Goal: Navigation & Orientation: Find specific page/section

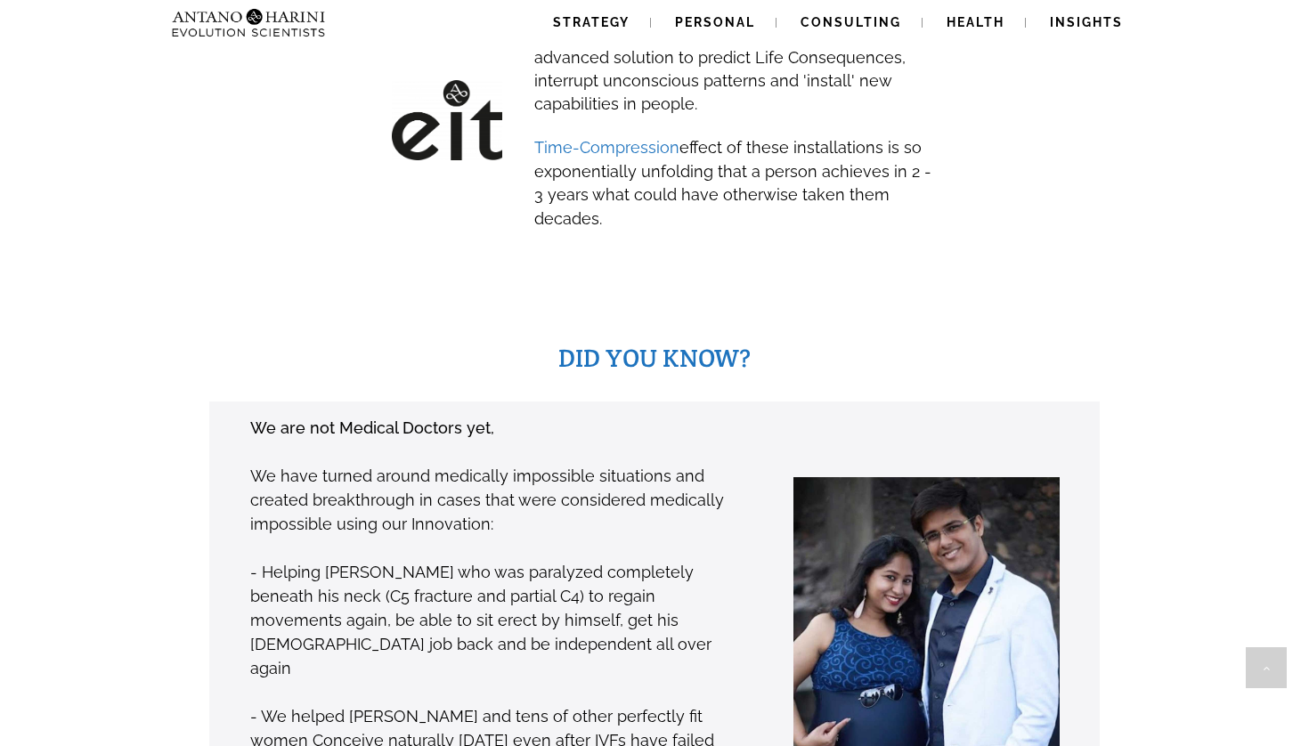
scroll to position [1080, 0]
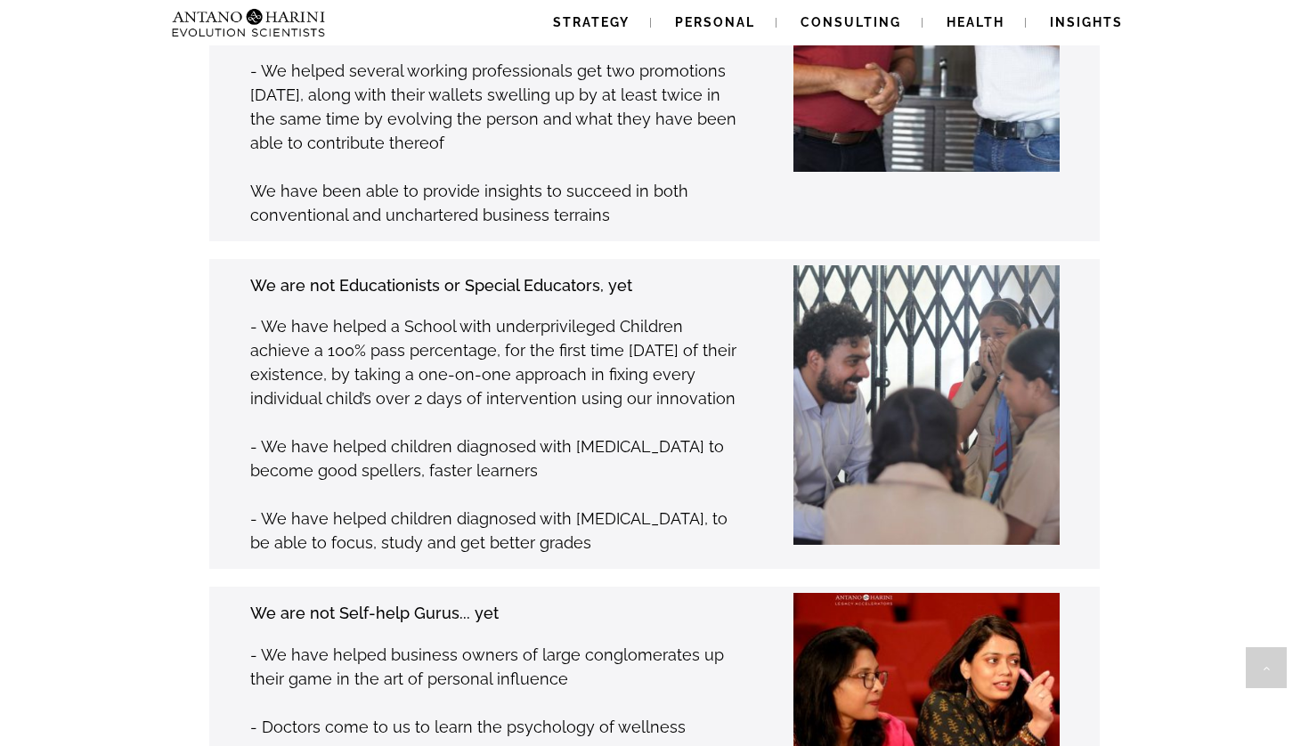
scroll to position [2268, 0]
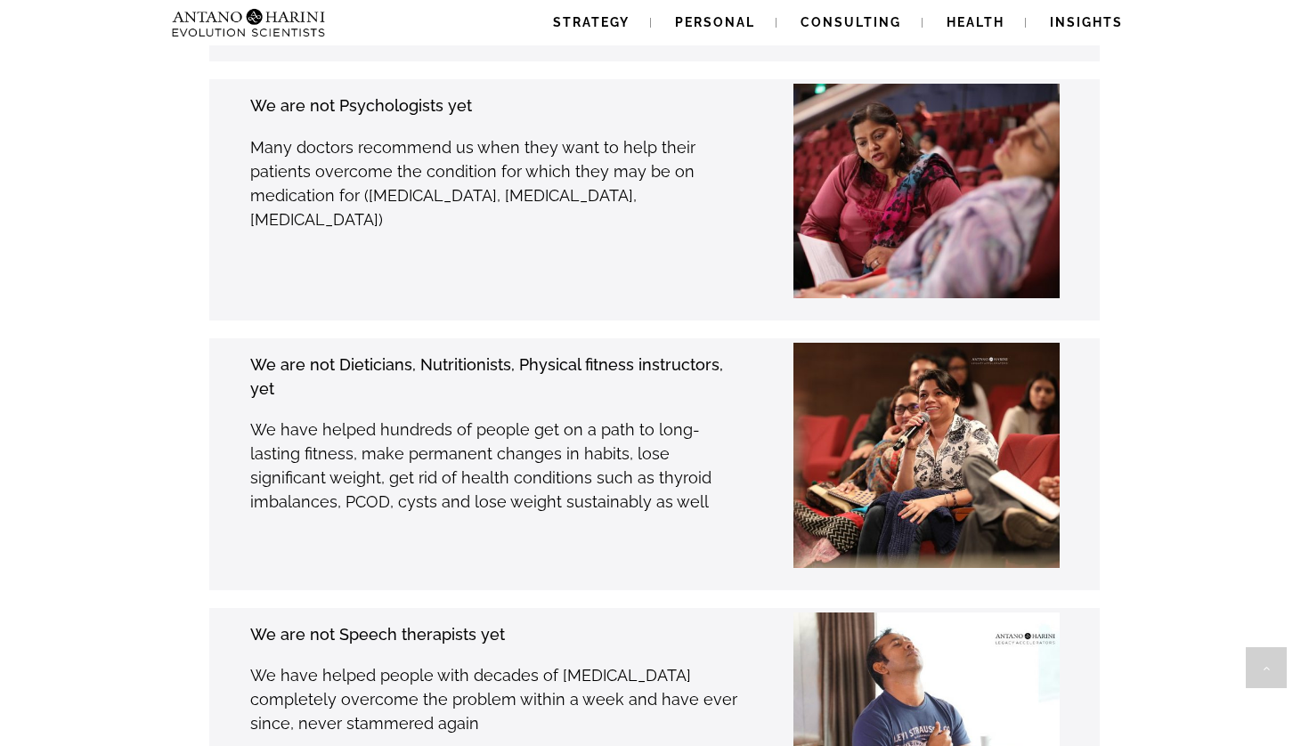
scroll to position [3330, 0]
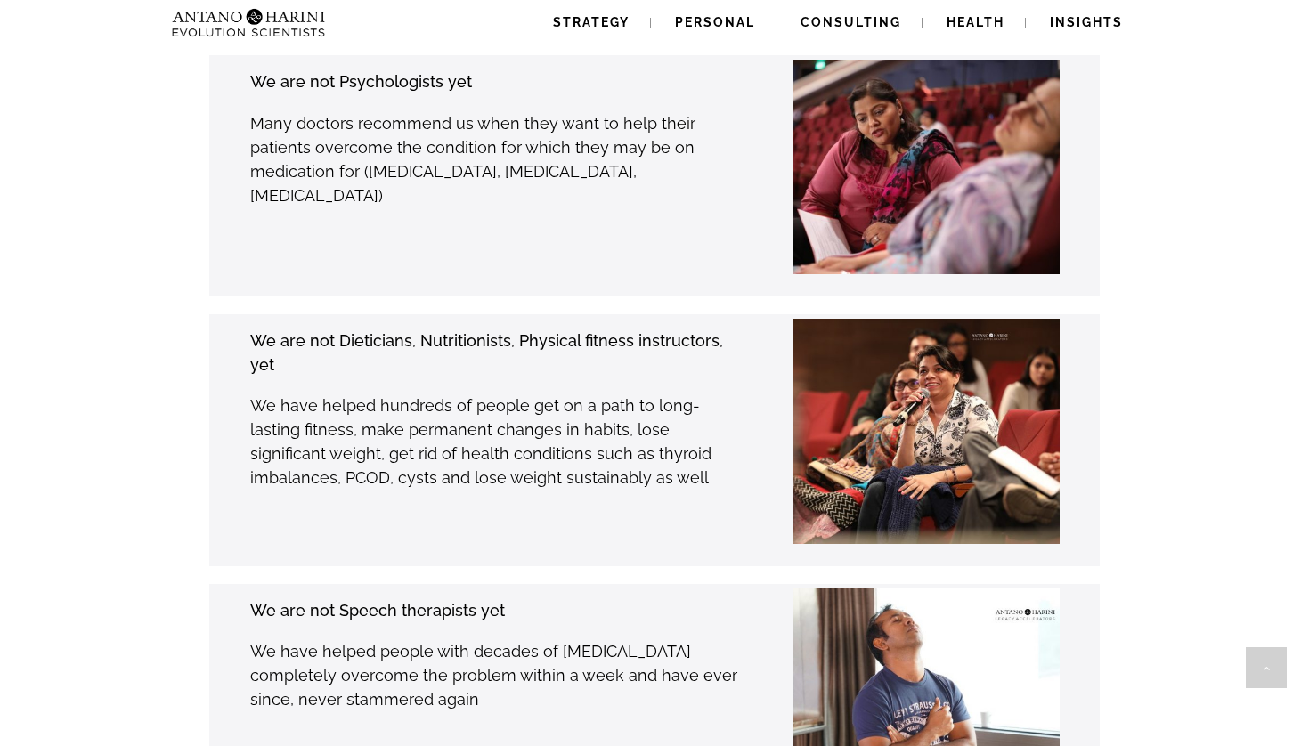
click at [1251, 356] on div "DID YOU KNOW? We are not Medical Doctors yet, We have turned around medically i…" at bounding box center [654, 482] width 1229 height 4793
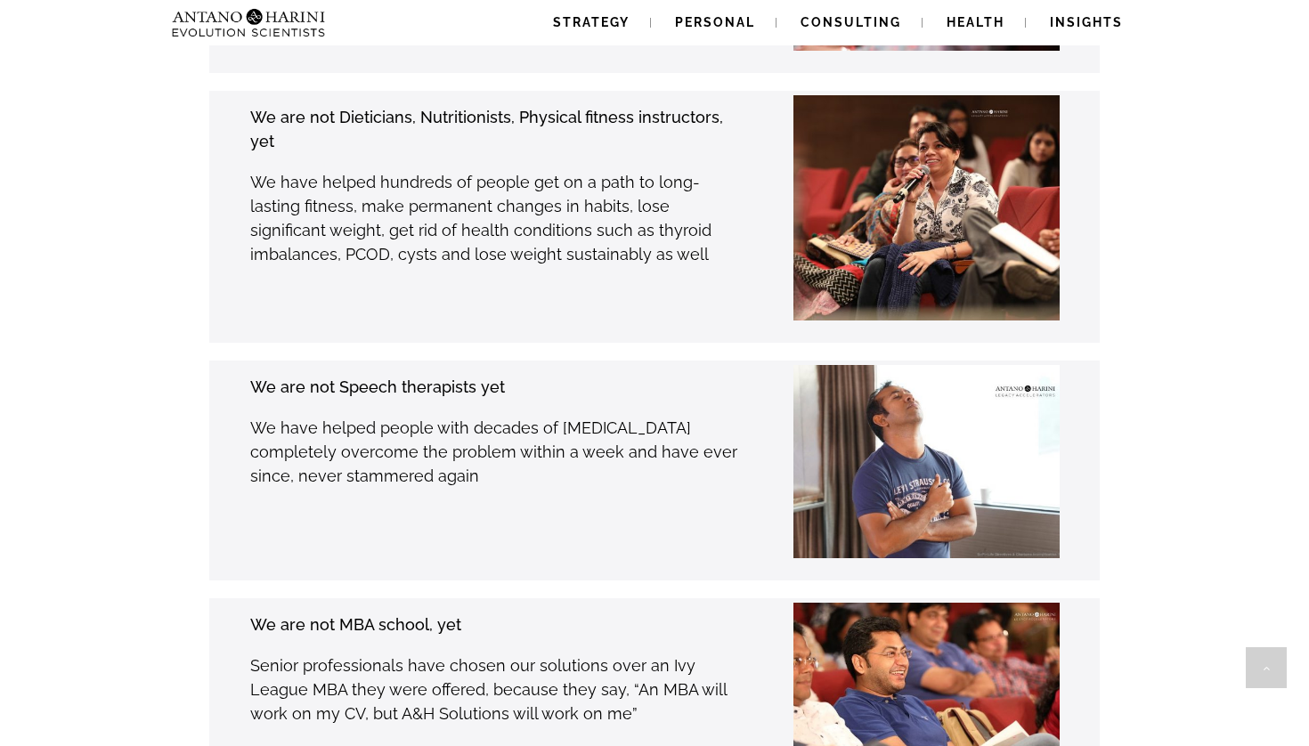
scroll to position [3561, 0]
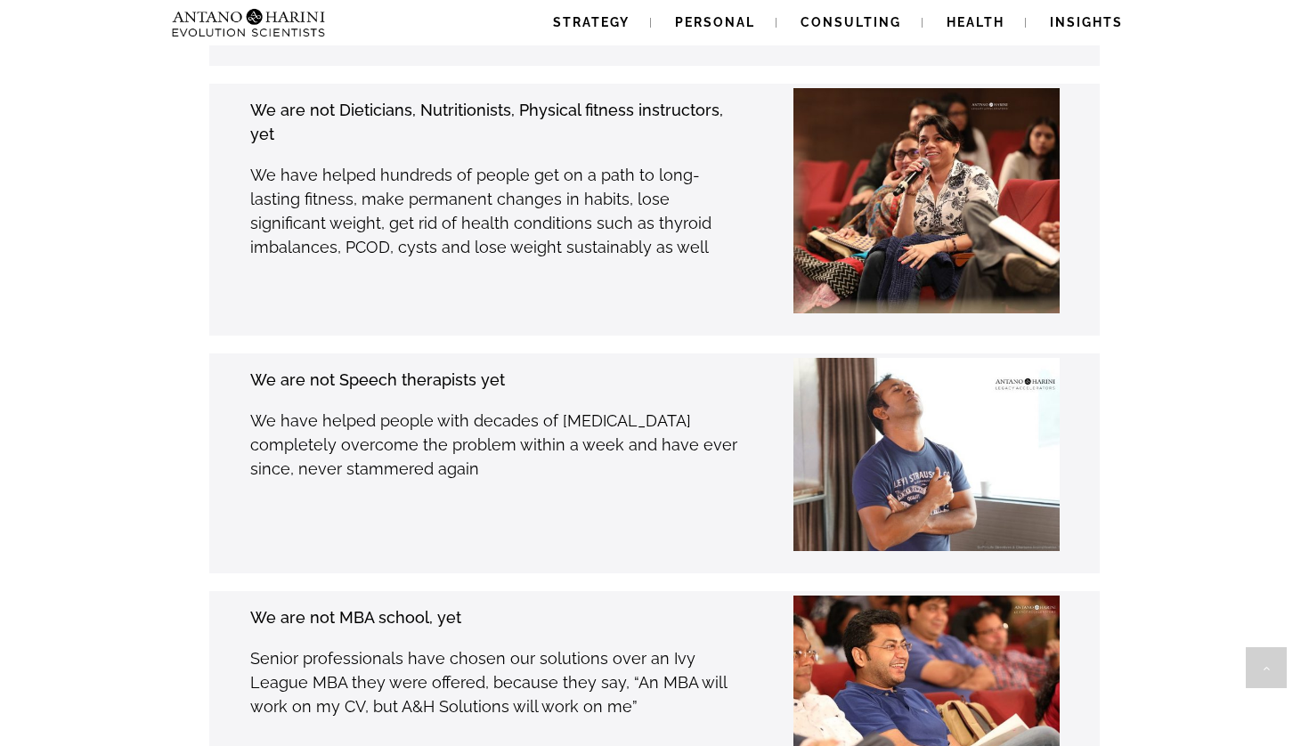
click at [1259, 400] on div "DID YOU KNOW? We are not Medical Doctors yet, We have turned around medically i…" at bounding box center [654, 251] width 1229 height 4793
click at [1220, 348] on div "DID YOU KNOW? We are not Medical Doctors yet, We have turned around medically i…" at bounding box center [654, 251] width 1229 height 4793
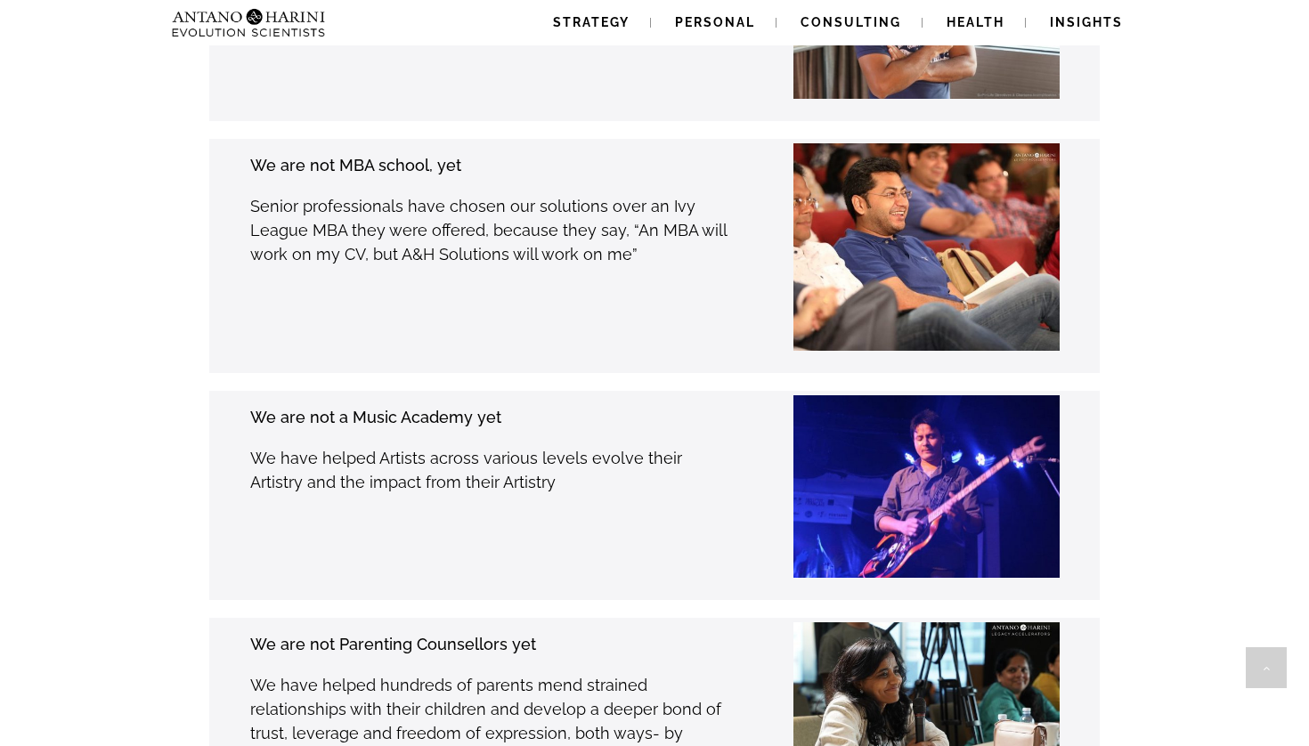
scroll to position [4013, 0]
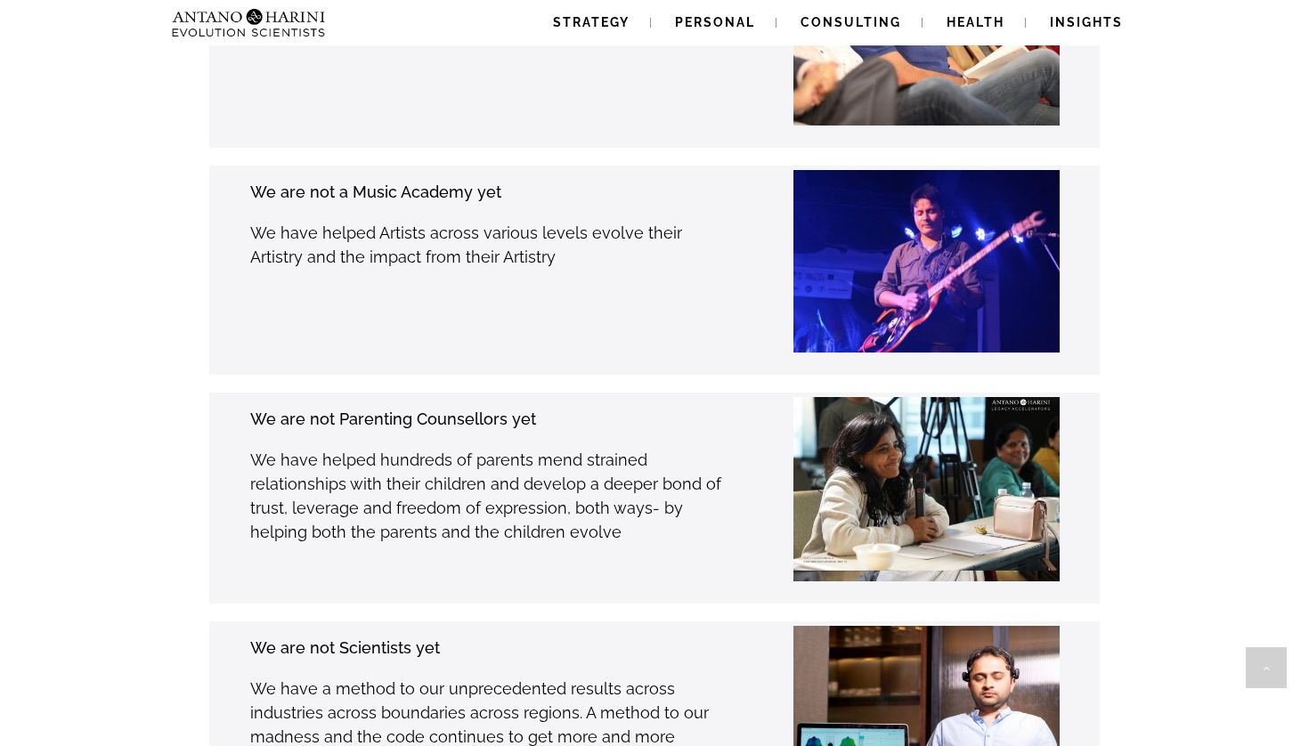
scroll to position [4265, 0]
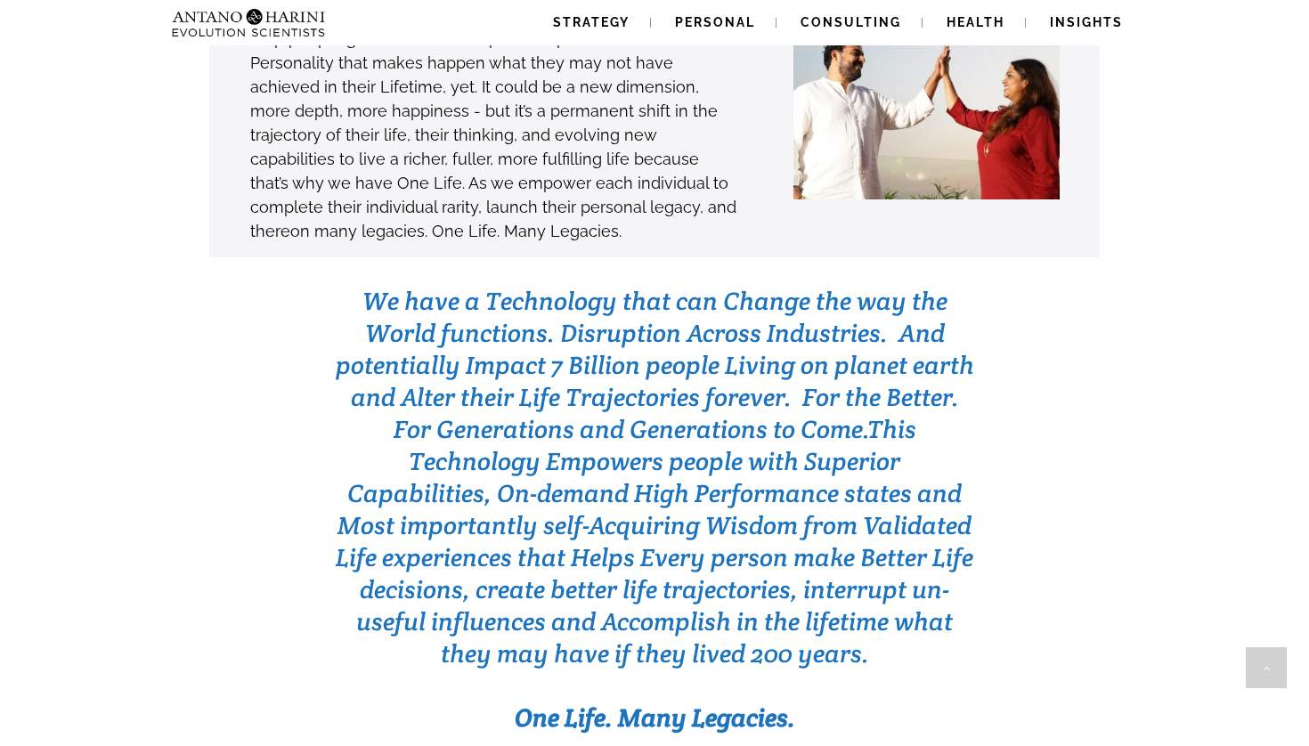
scroll to position [5449, 0]
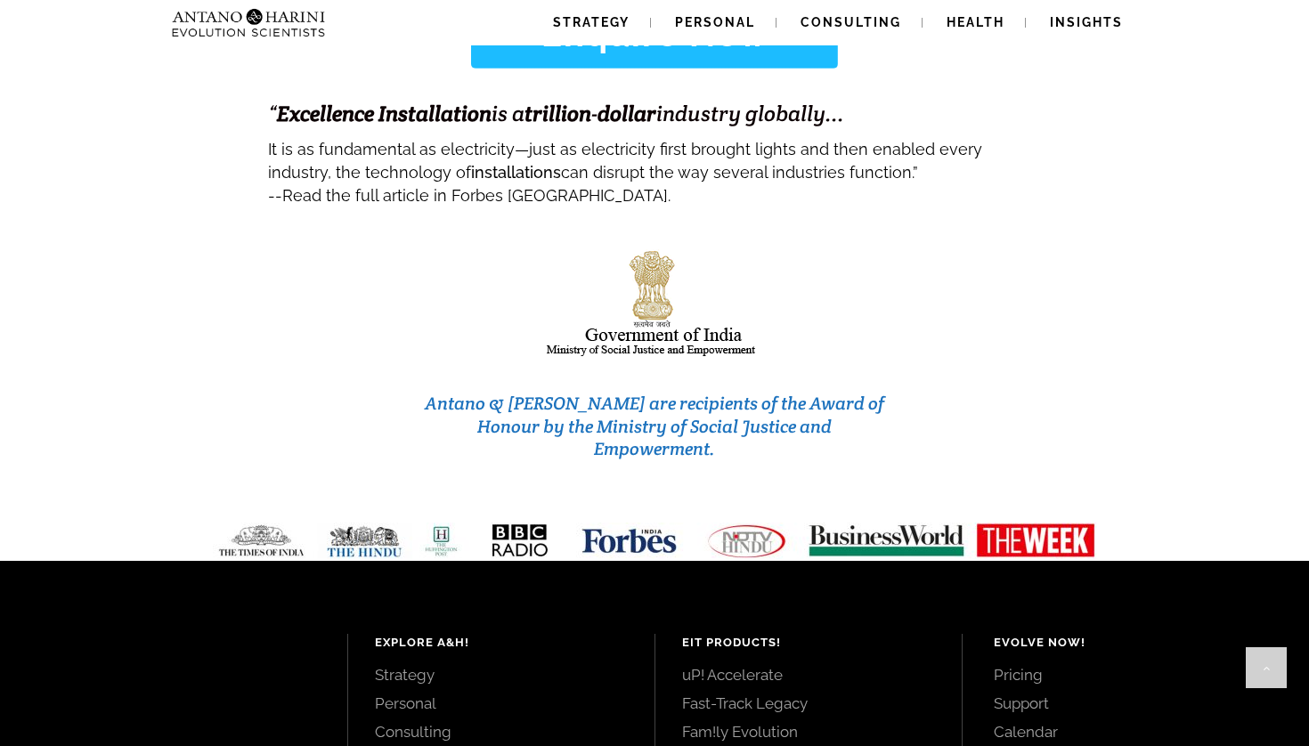
scroll to position [7409, 0]
click at [1260, 333] on div "Antano & [PERSON_NAME] are recipients of the Award of Honour by the Ministry of…" at bounding box center [655, 356] width 1306 height 294
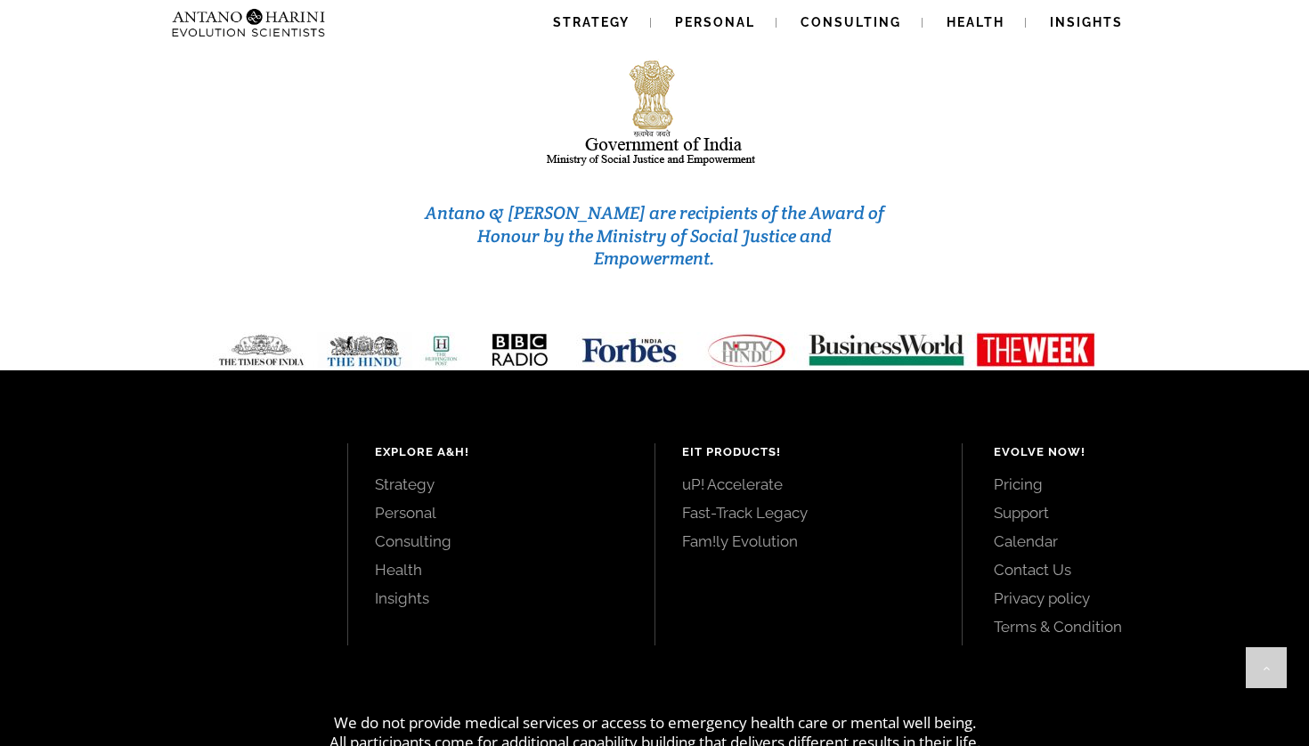
scroll to position [7601, 0]
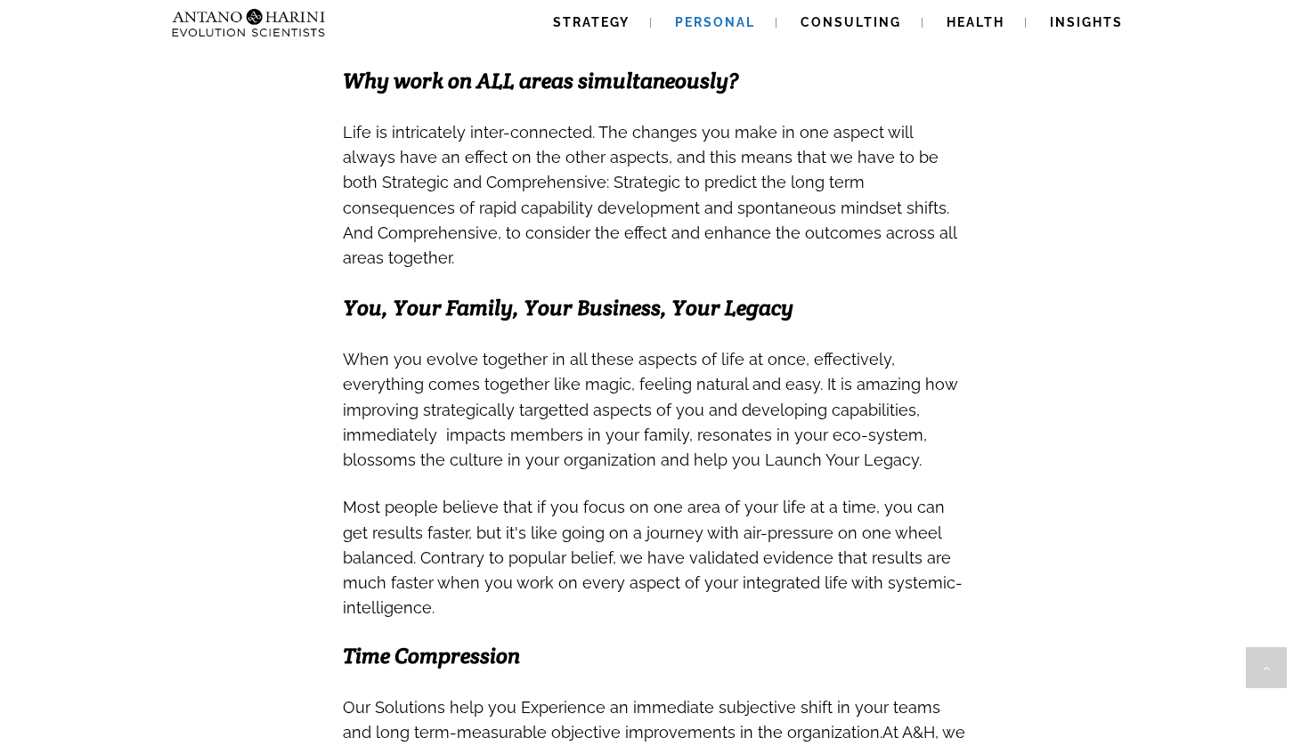
scroll to position [521, 0]
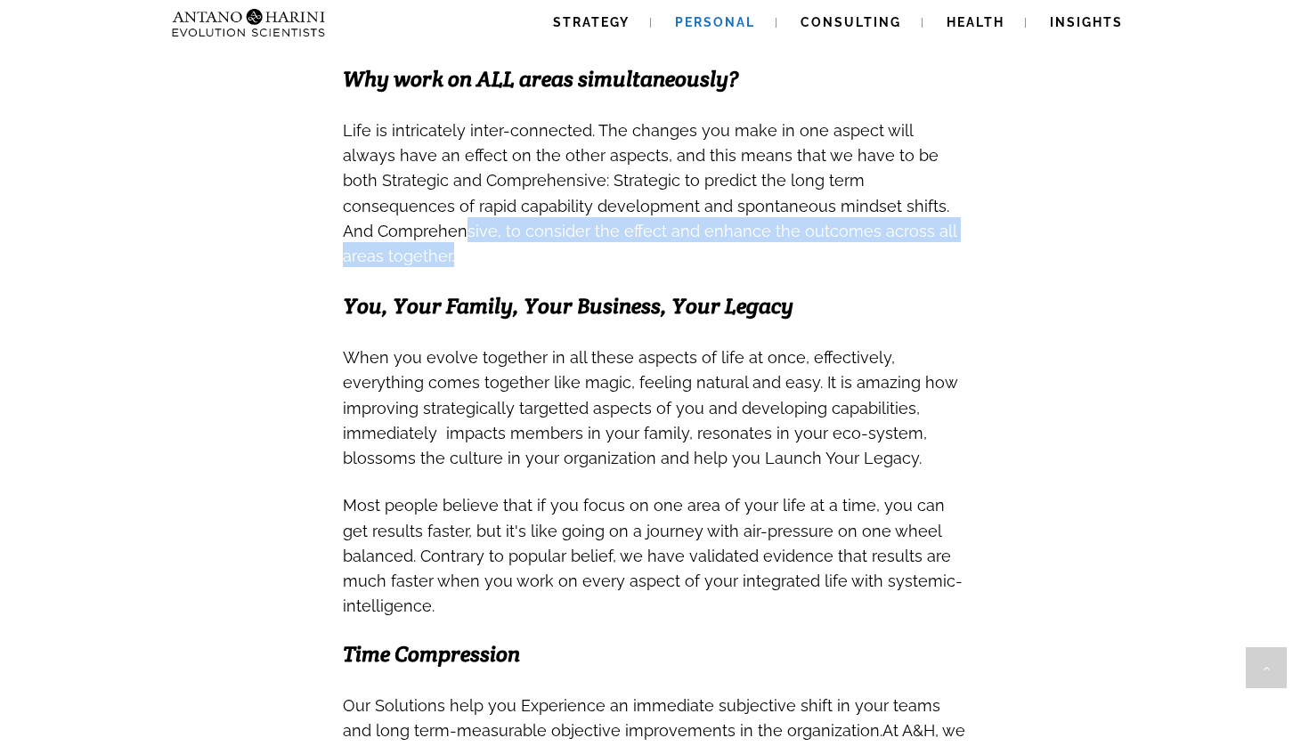
drag, startPoint x: 953, startPoint y: 232, endPoint x: 932, endPoint y: 209, distance: 30.9
click at [932, 209] on h3 "Life is intricately inter-connected. The changes you make in one aspect will al…" at bounding box center [654, 192] width 623 height 151
click at [932, 209] on span "Life is intricately inter-connected. The changes you make in one aspect will al…" at bounding box center [650, 193] width 614 height 144
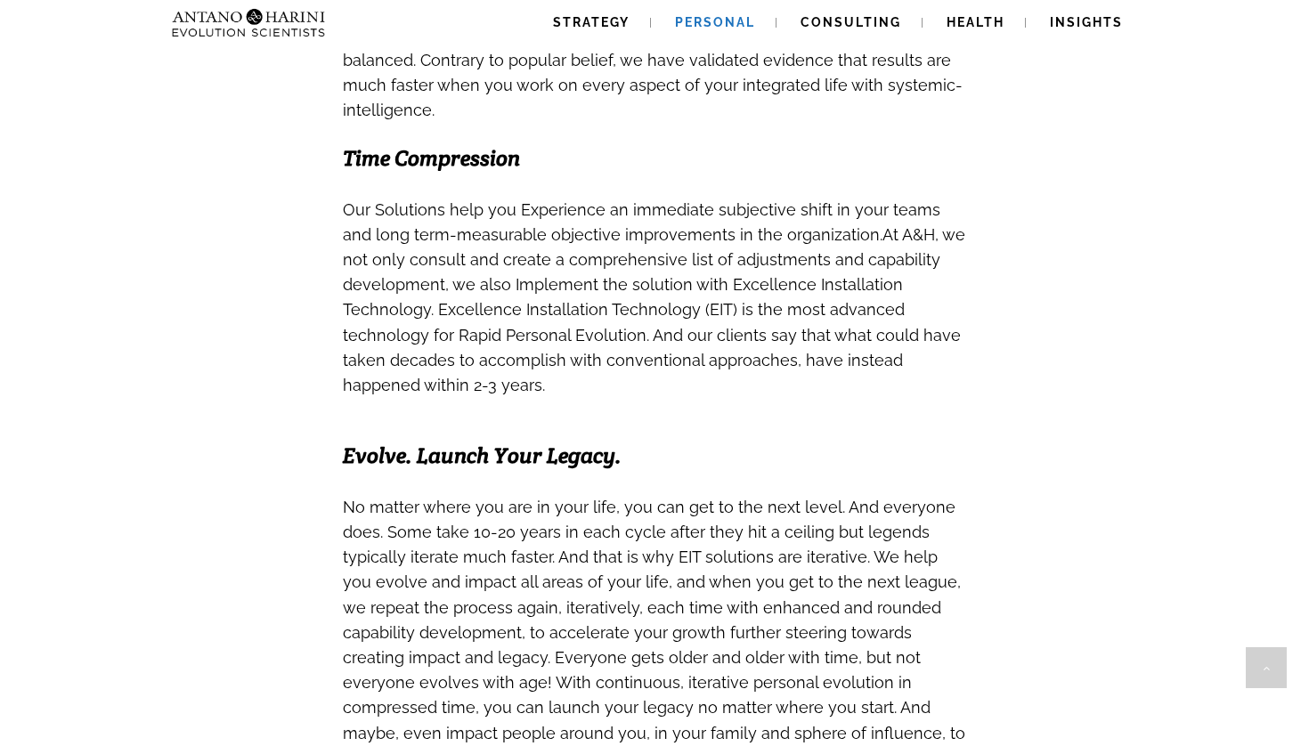
scroll to position [1088, 0]
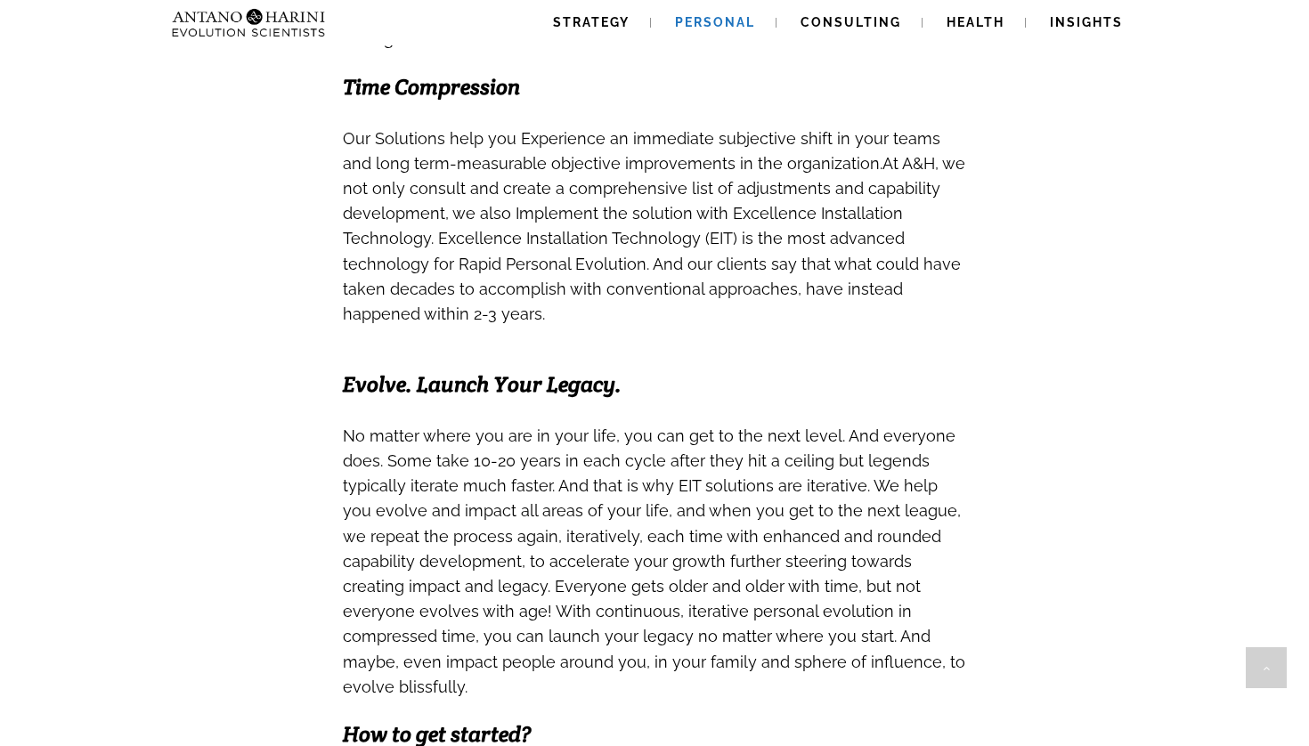
click at [1091, 338] on div "Free A&H Covid Recovery Support > Shop online and get Specialist help, free no-…" at bounding box center [654, 89] width 1309 height 2253
click at [1103, 348] on div "Free A&H Covid Recovery Support > Shop online and get Specialist help, free no-…" at bounding box center [654, 89] width 1309 height 2253
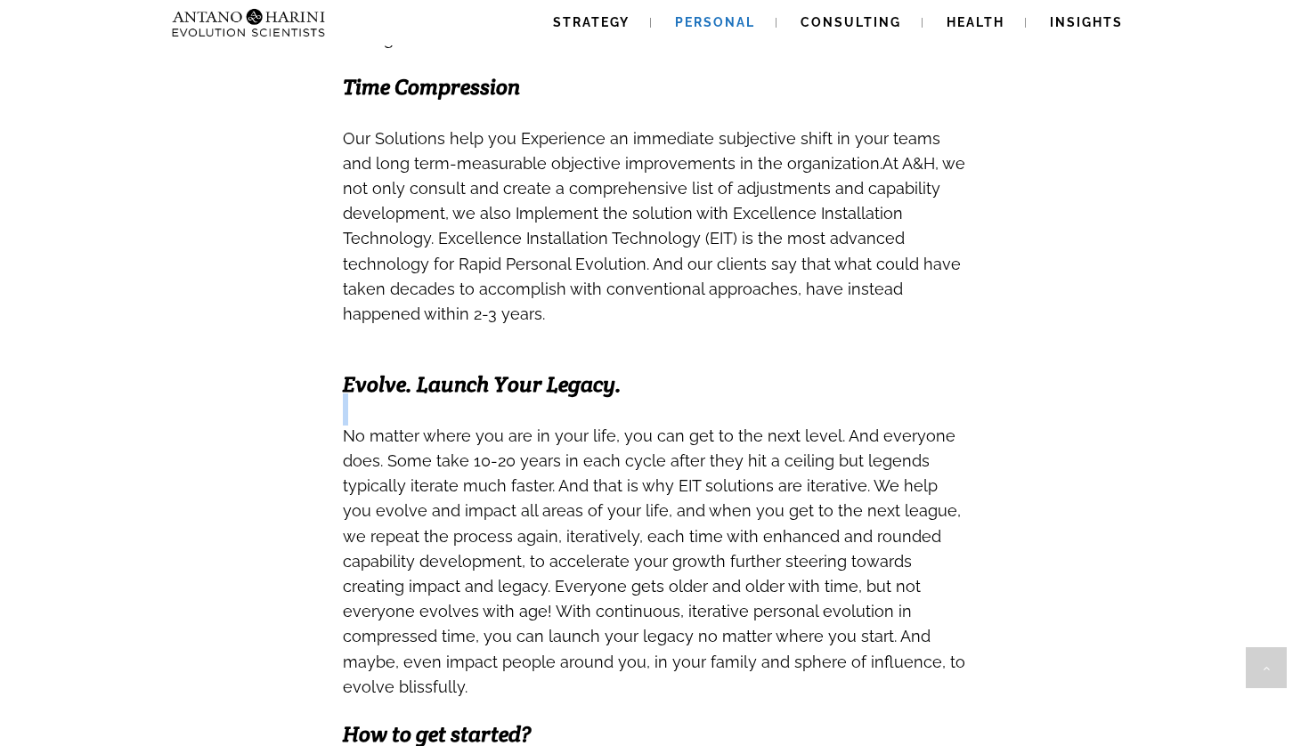
click at [514, 371] on span "Evolve. Launch Your Legacy." at bounding box center [482, 385] width 279 height 28
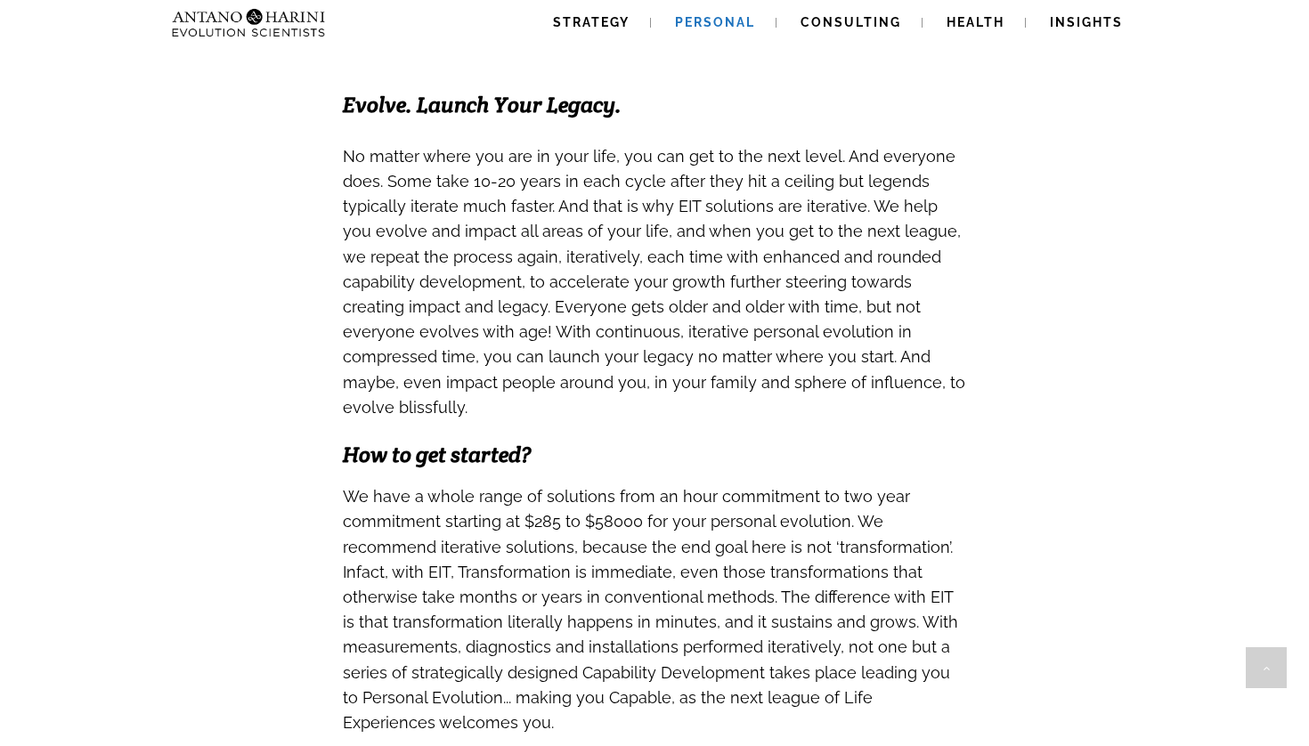
scroll to position [1368, 0]
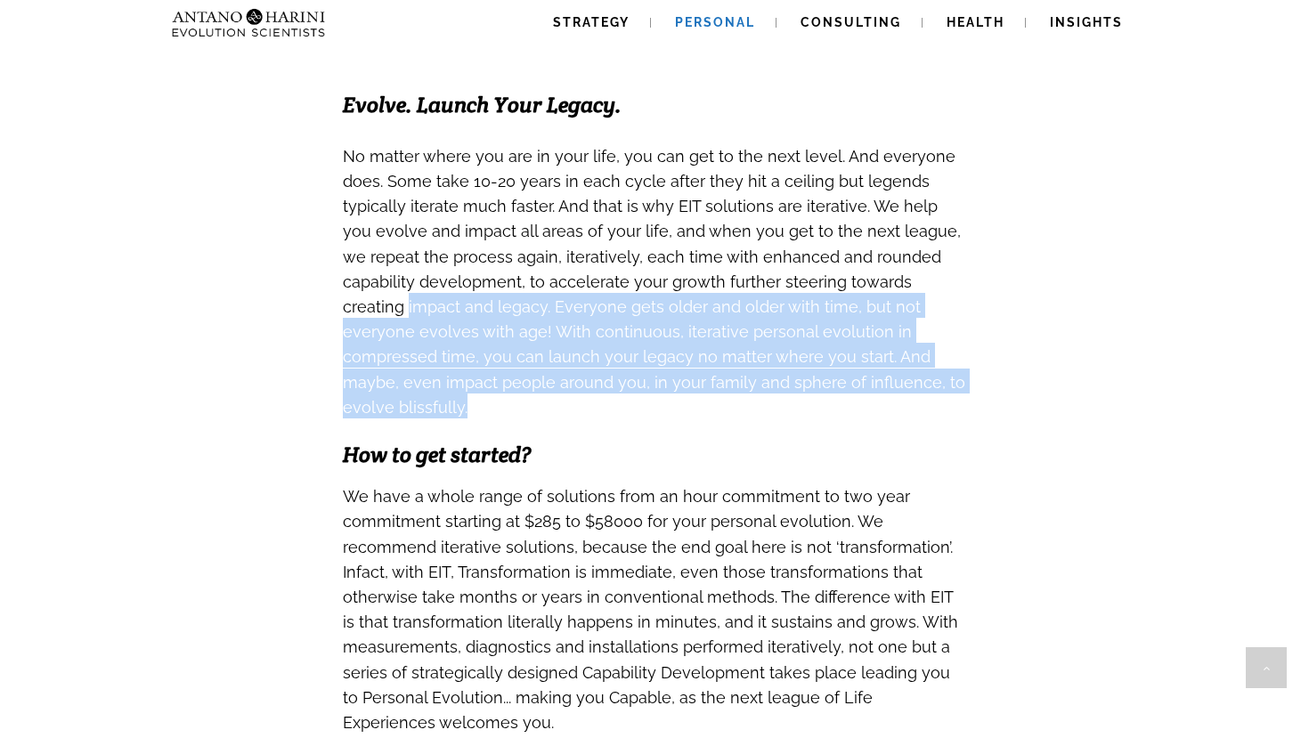
drag, startPoint x: 918, startPoint y: 356, endPoint x: 337, endPoint y: 281, distance: 586.4
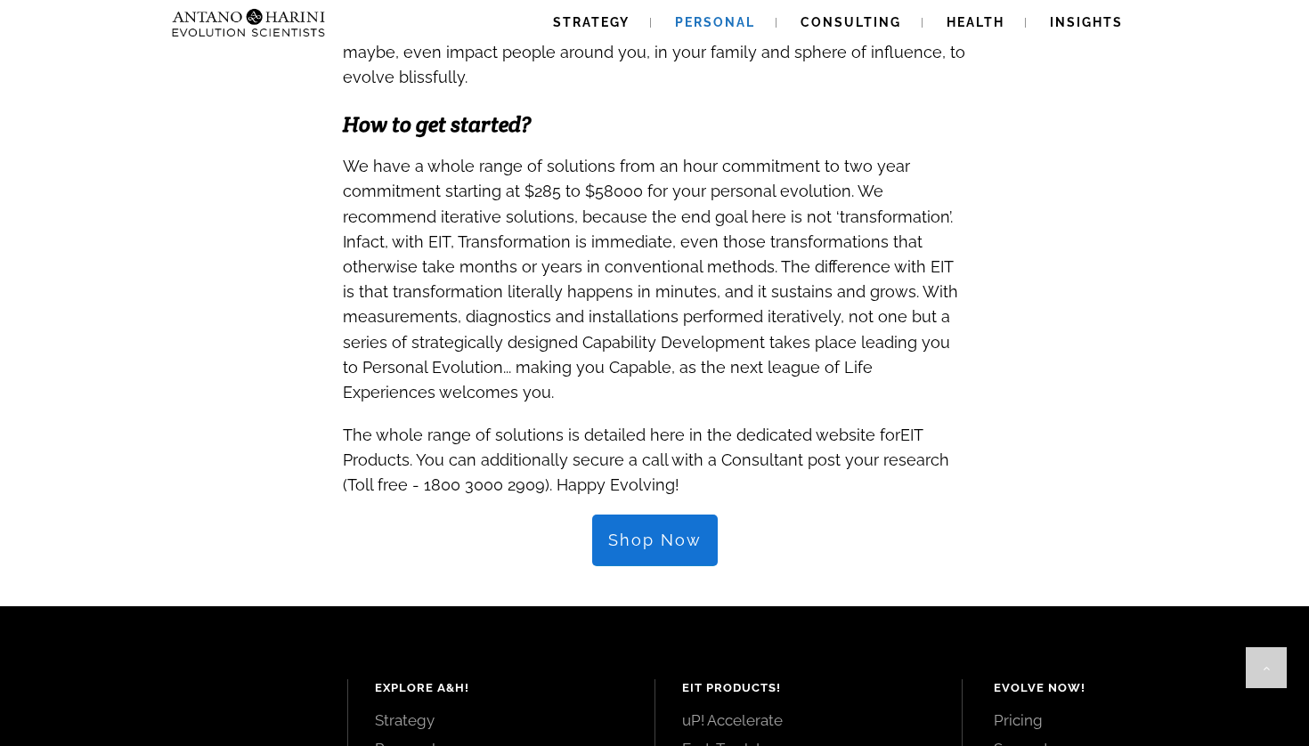
scroll to position [1700, 0]
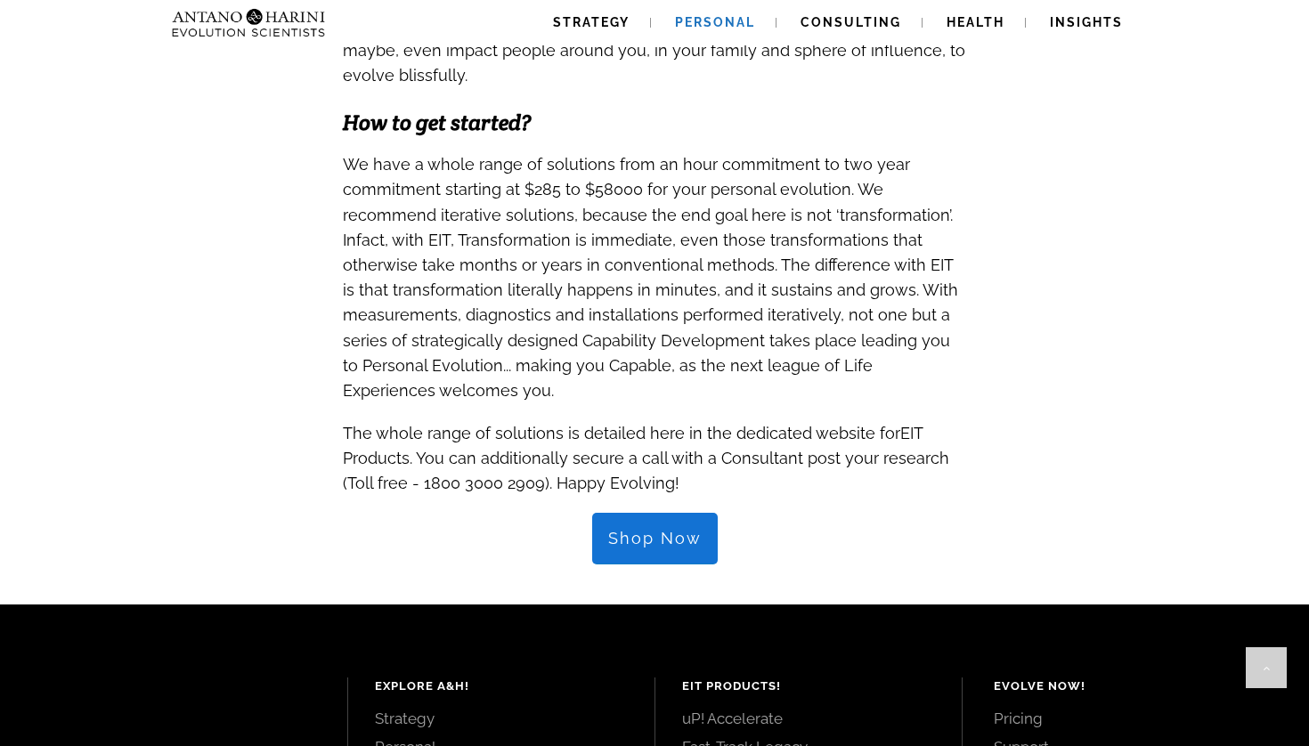
click at [612, 513] on link "Shop Now" at bounding box center [655, 539] width 126 height 52
